Goal: Check status: Check status

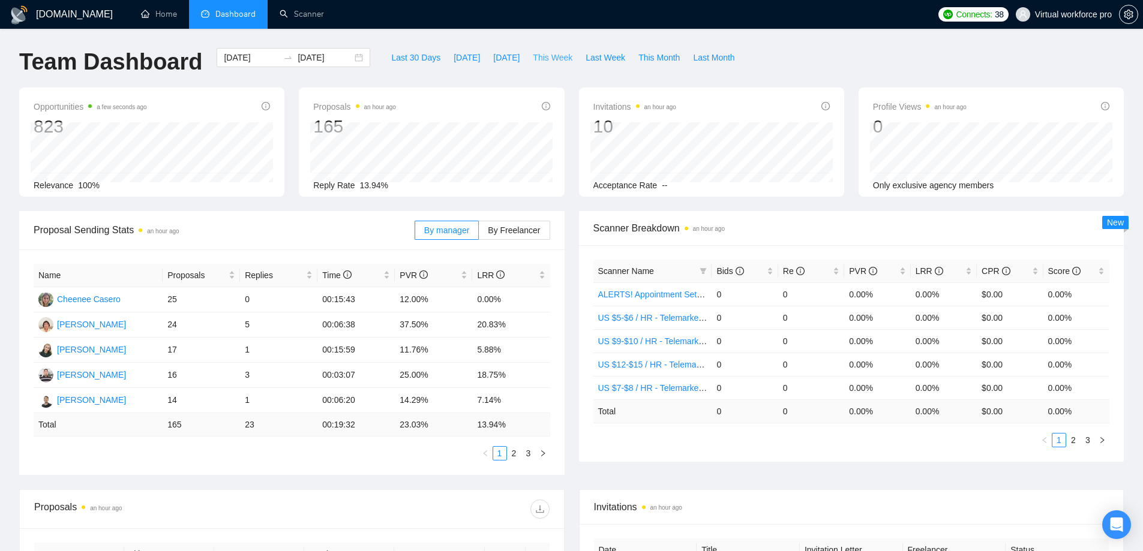
click at [539, 61] on span "This Week" at bounding box center [553, 57] width 40 height 13
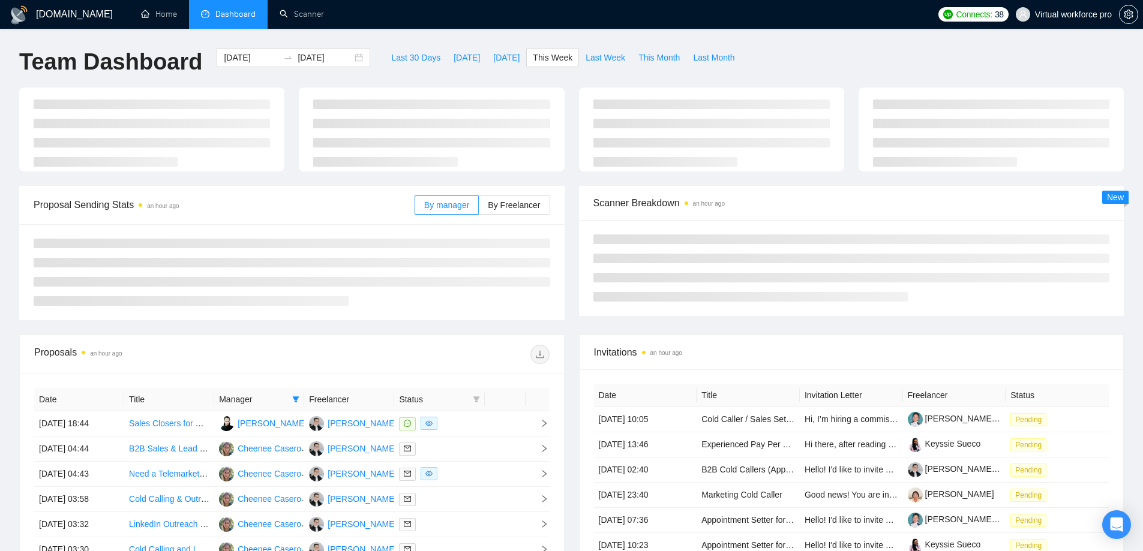
type input "[DATE]"
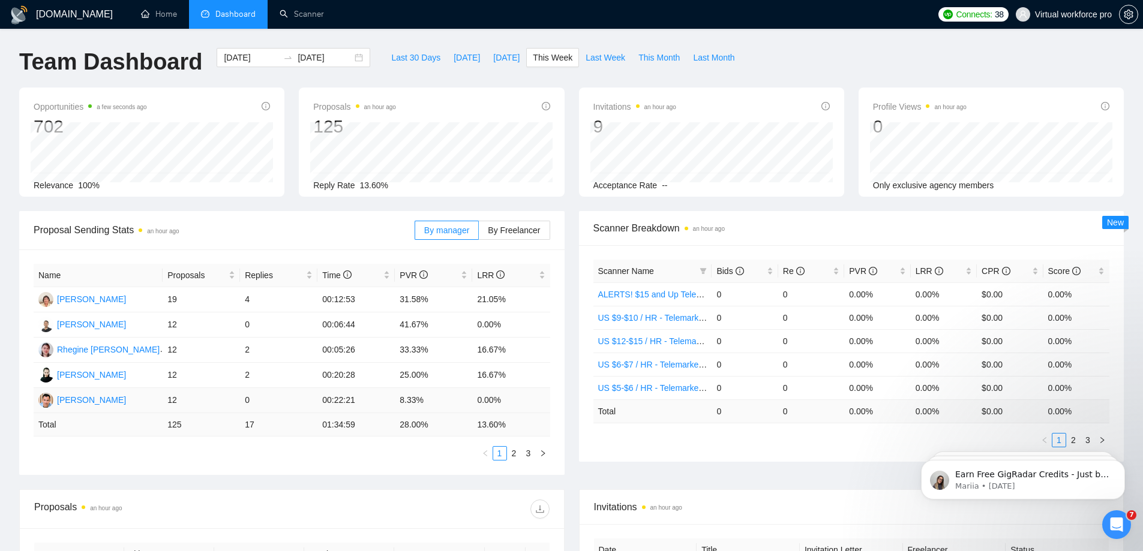
click at [173, 400] on td "12" at bounding box center [201, 400] width 77 height 25
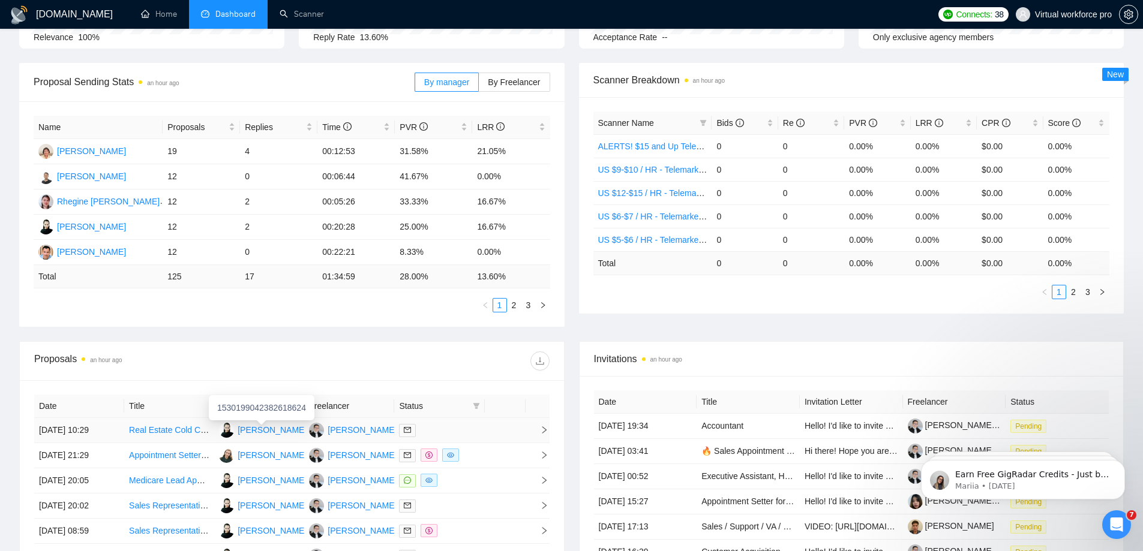
scroll to position [60, 0]
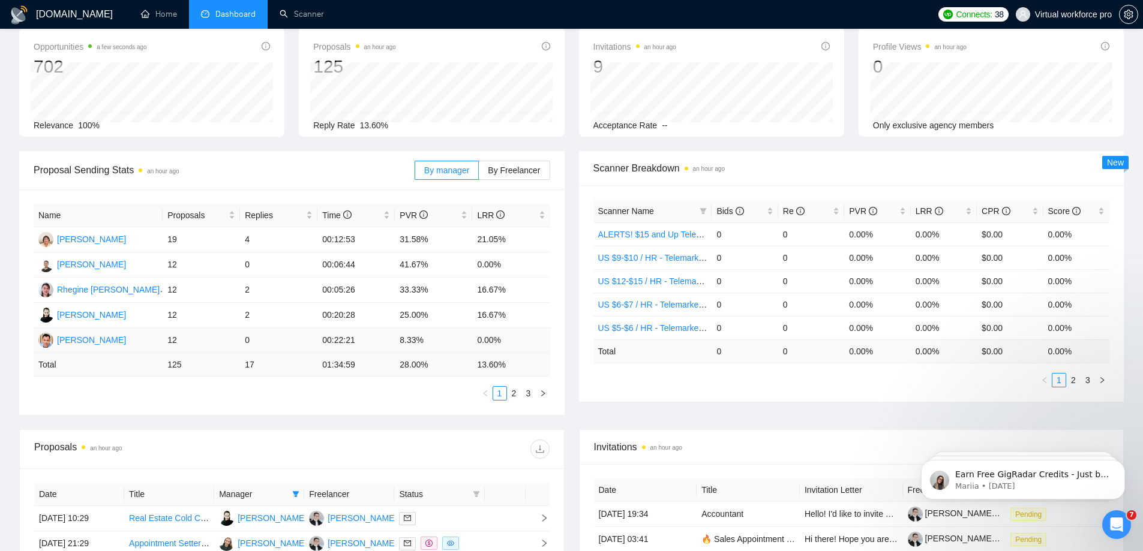
click at [169, 344] on td "12" at bounding box center [201, 340] width 77 height 25
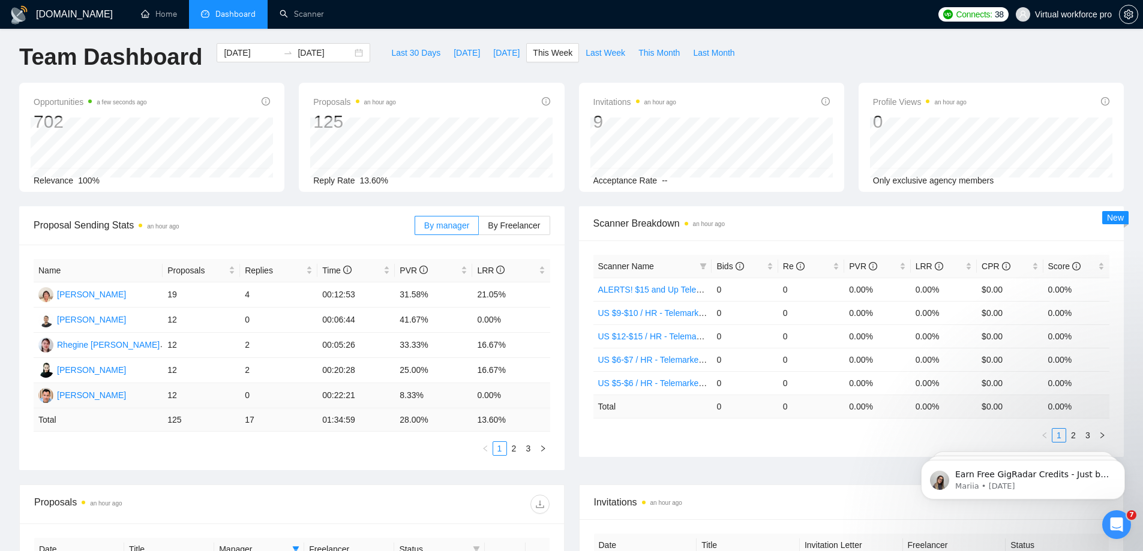
scroll to position [0, 0]
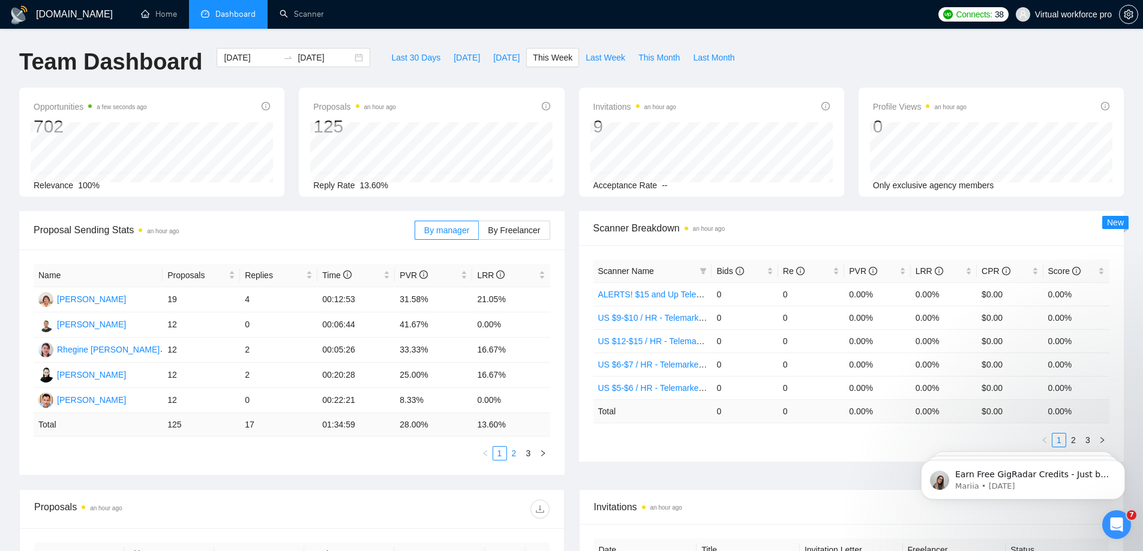
click at [512, 454] on link "2" at bounding box center [514, 453] width 13 height 13
click at [530, 454] on link "3" at bounding box center [528, 453] width 13 height 13
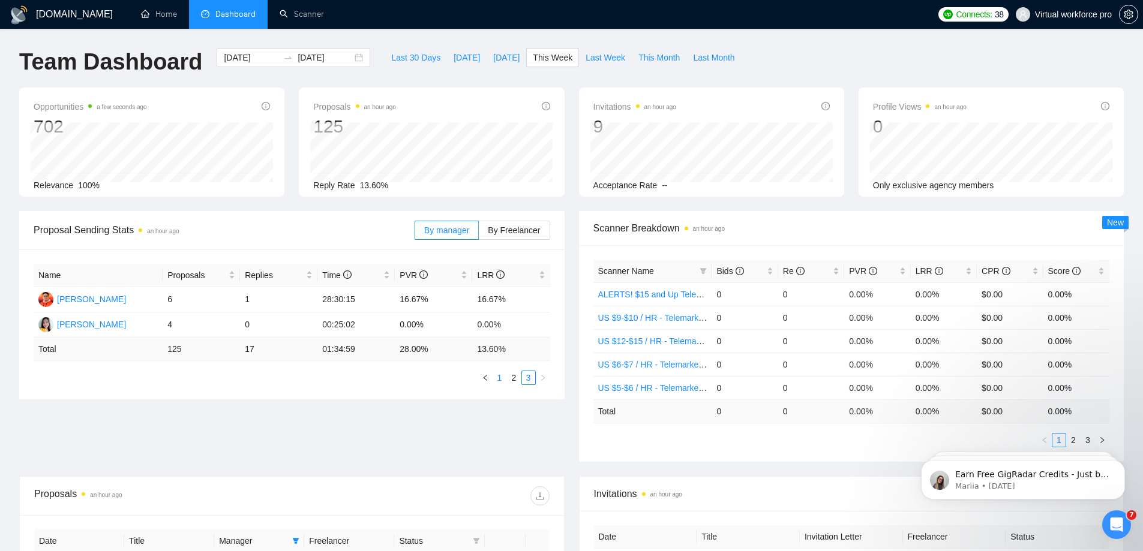
click at [499, 382] on link "1" at bounding box center [499, 377] width 13 height 13
